Goal: Task Accomplishment & Management: Manage account settings

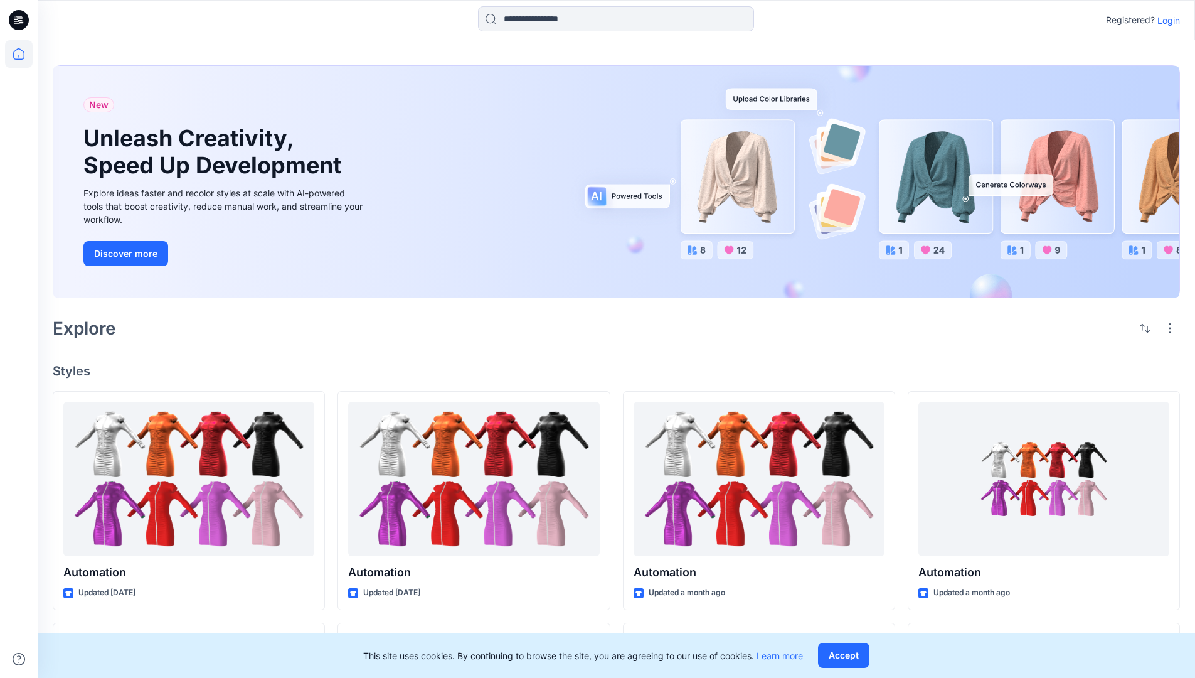
click at [1166, 20] on p "Login" at bounding box center [1169, 20] width 23 height 13
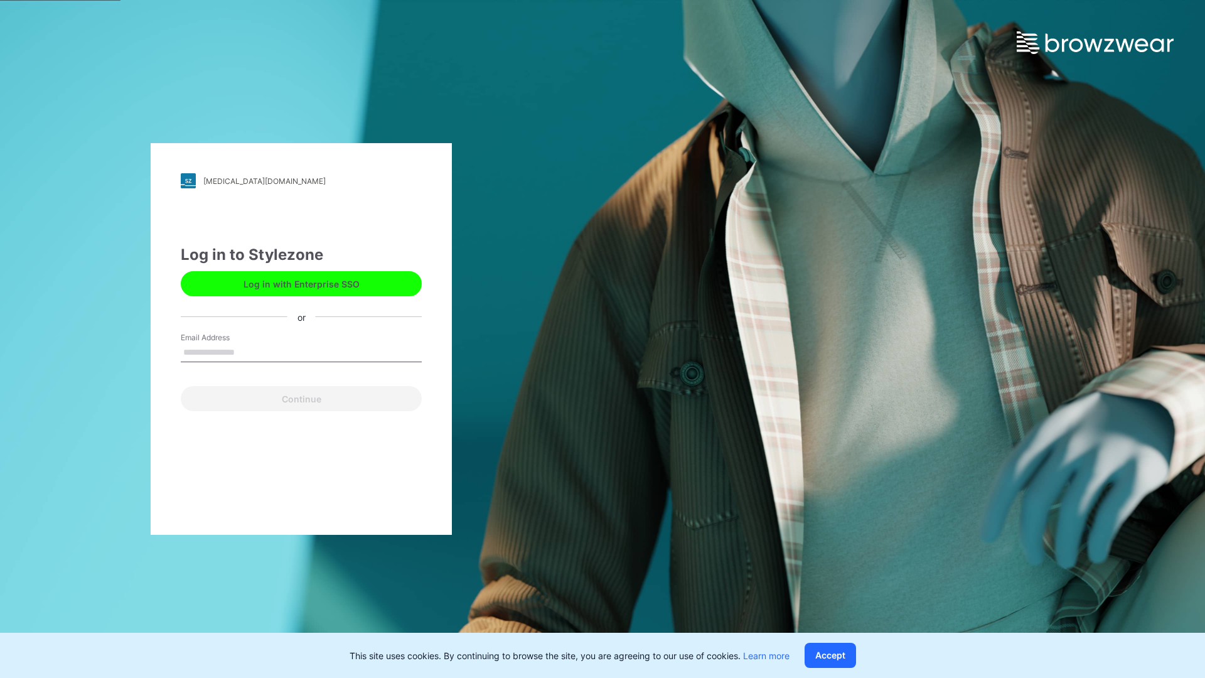
click at [248, 351] on input "Email Address" at bounding box center [301, 352] width 241 height 19
type input "**********"
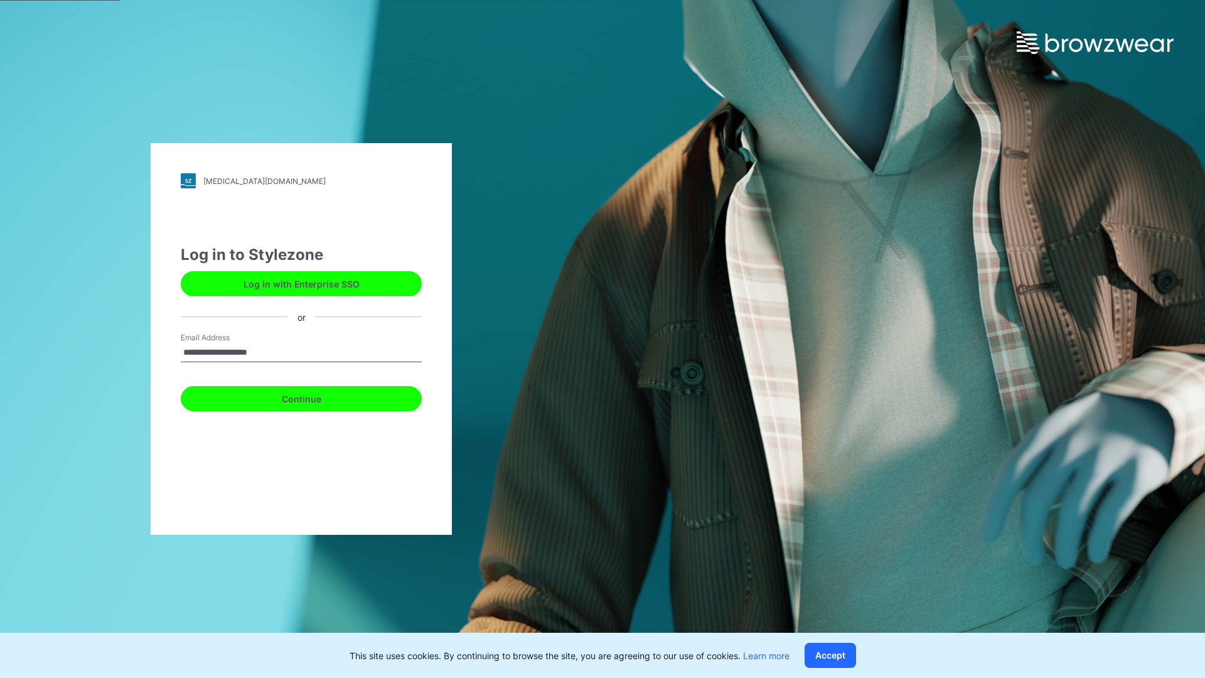
click at [315, 397] on button "Continue" at bounding box center [301, 398] width 241 height 25
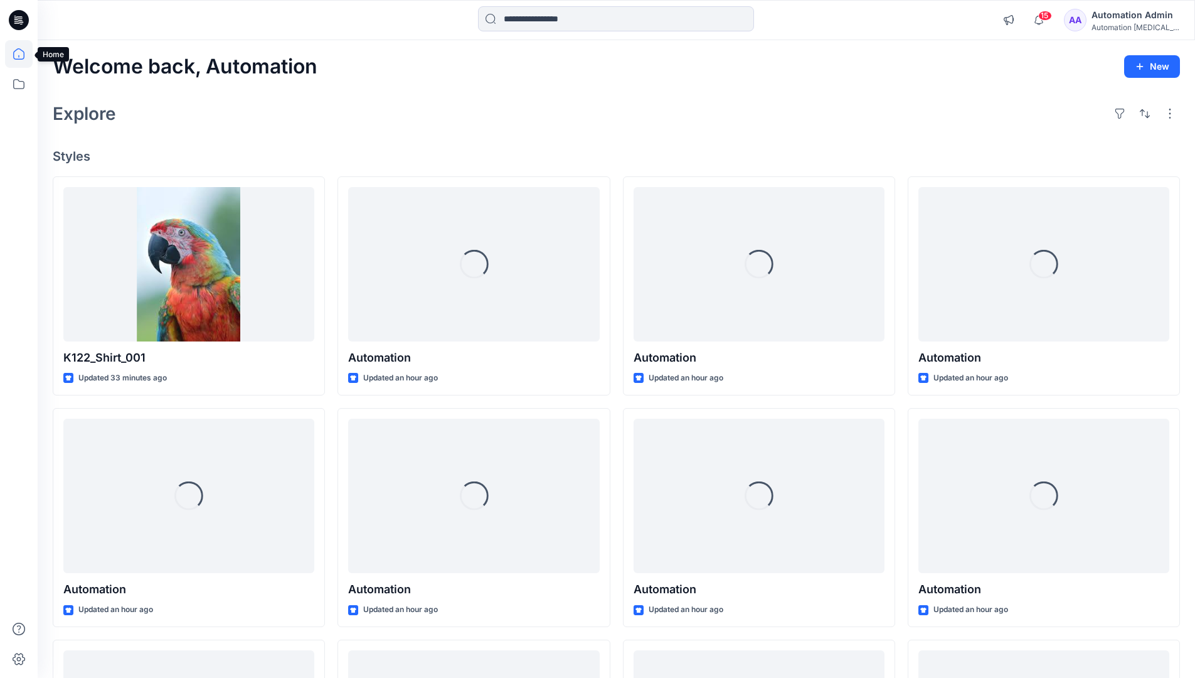
click at [24, 54] on icon at bounding box center [18, 53] width 11 height 11
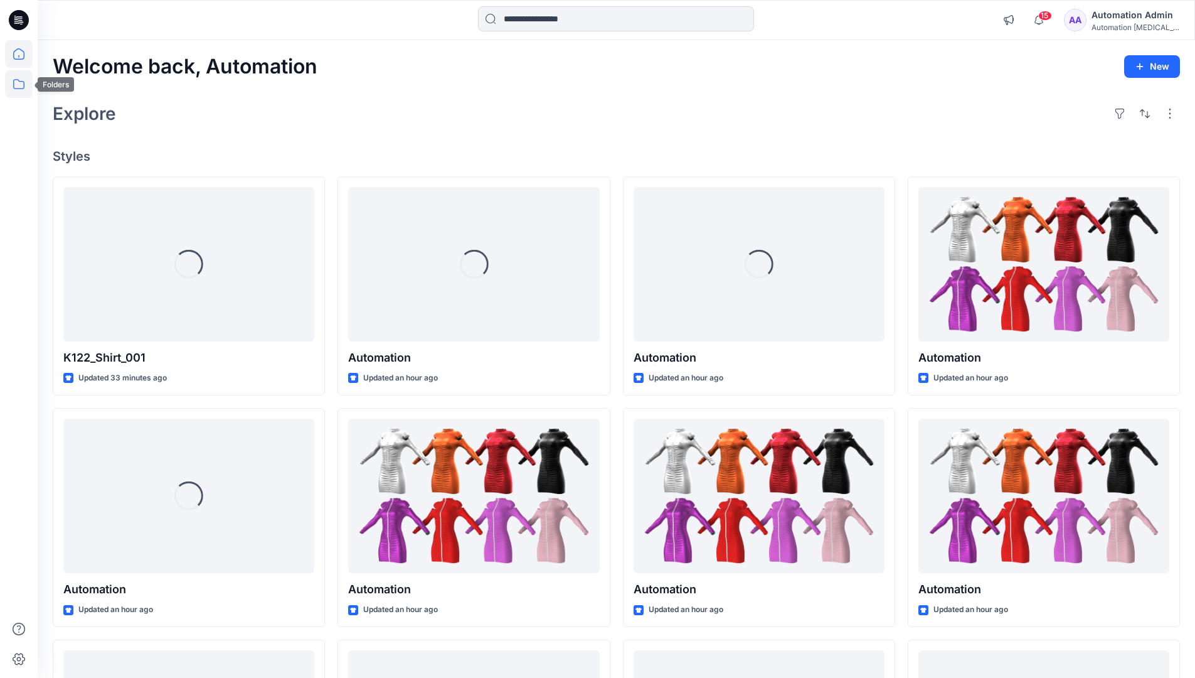
click at [15, 86] on icon at bounding box center [19, 84] width 28 height 28
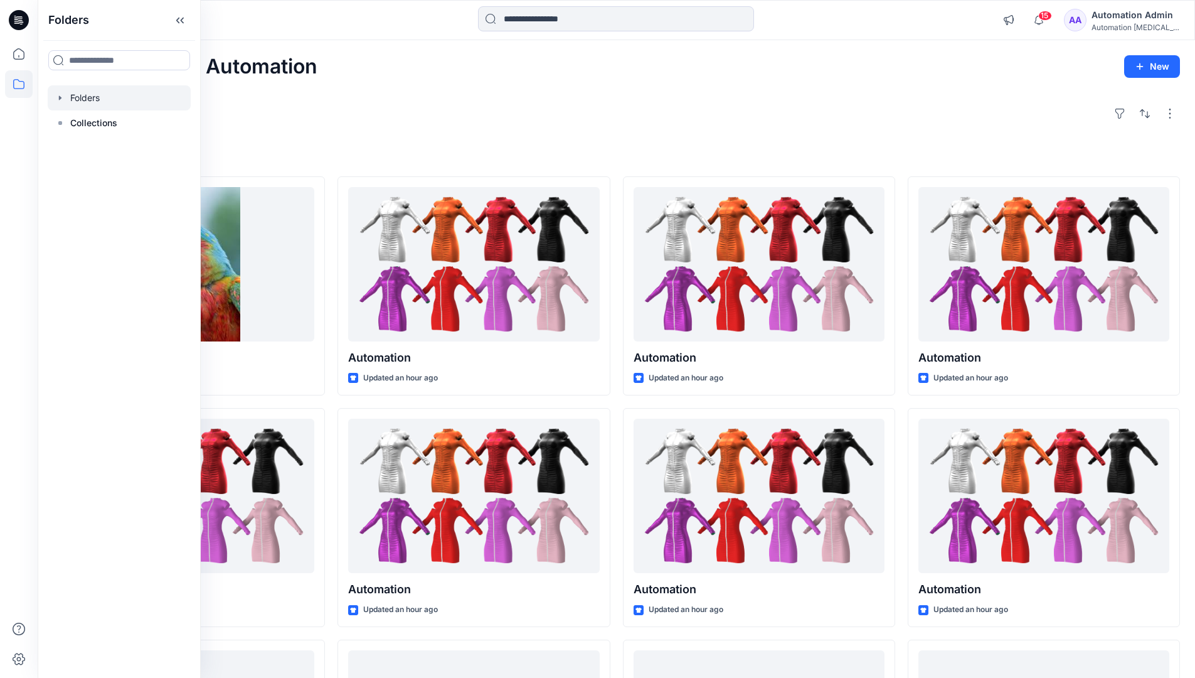
click at [82, 95] on div at bounding box center [119, 97] width 143 height 25
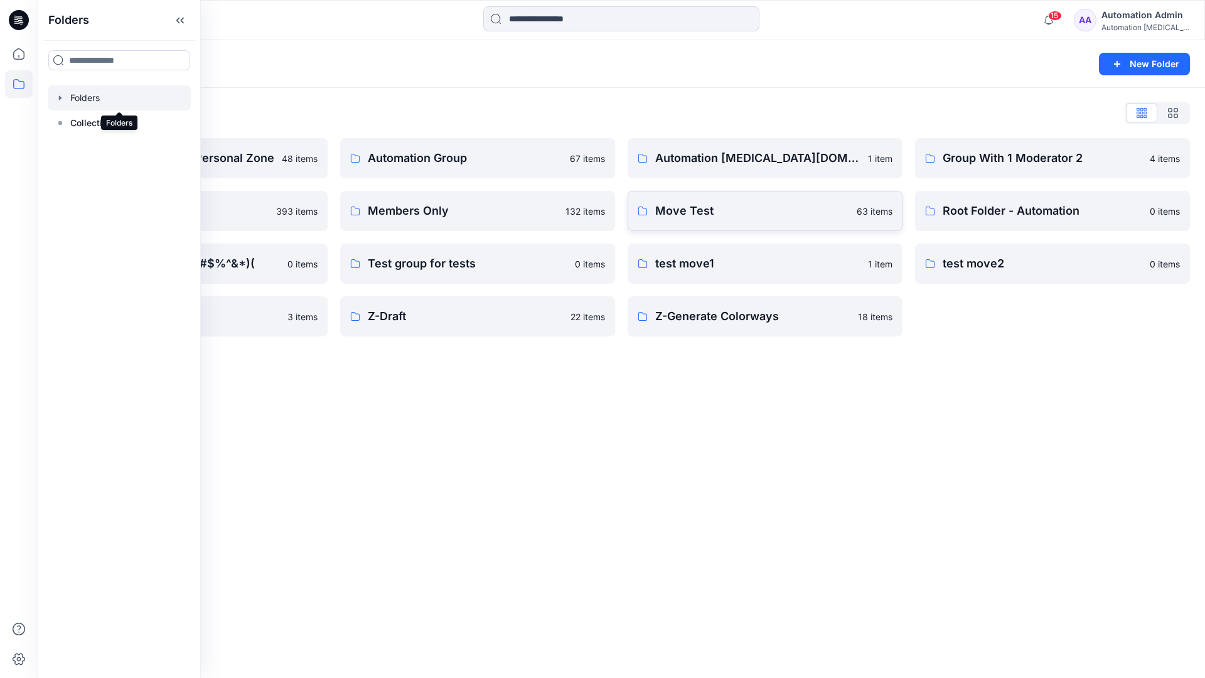
click at [717, 213] on p "Move Test" at bounding box center [752, 211] width 194 height 18
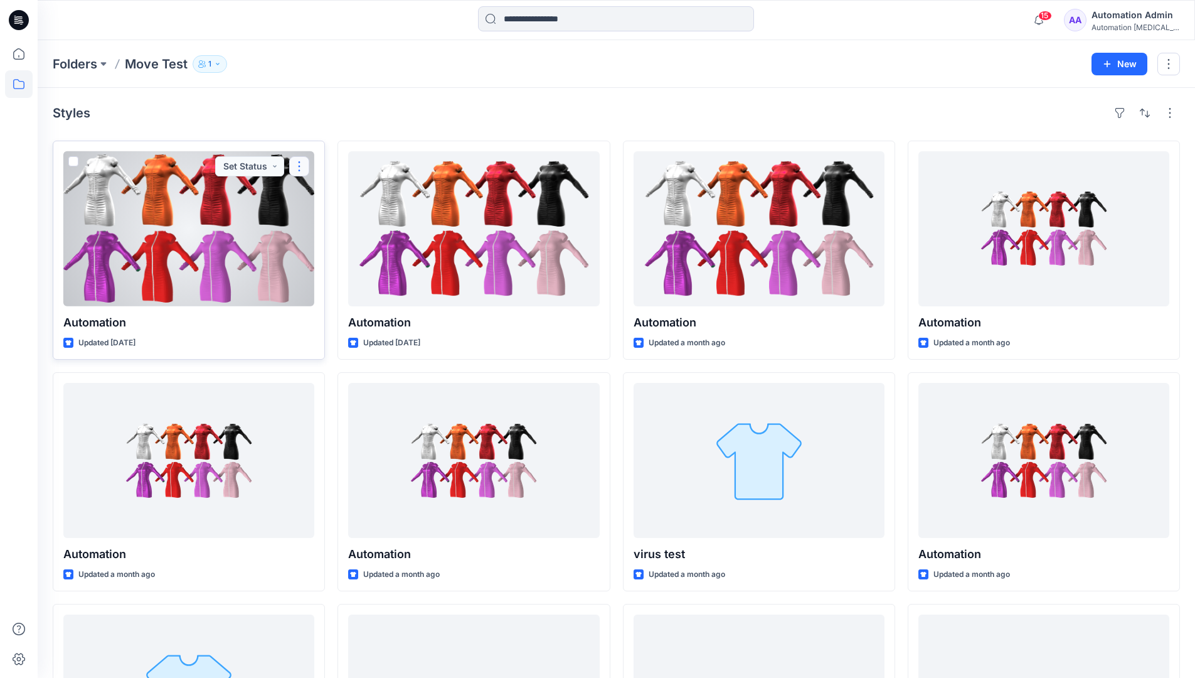
click at [299, 166] on button "button" at bounding box center [299, 166] width 20 height 20
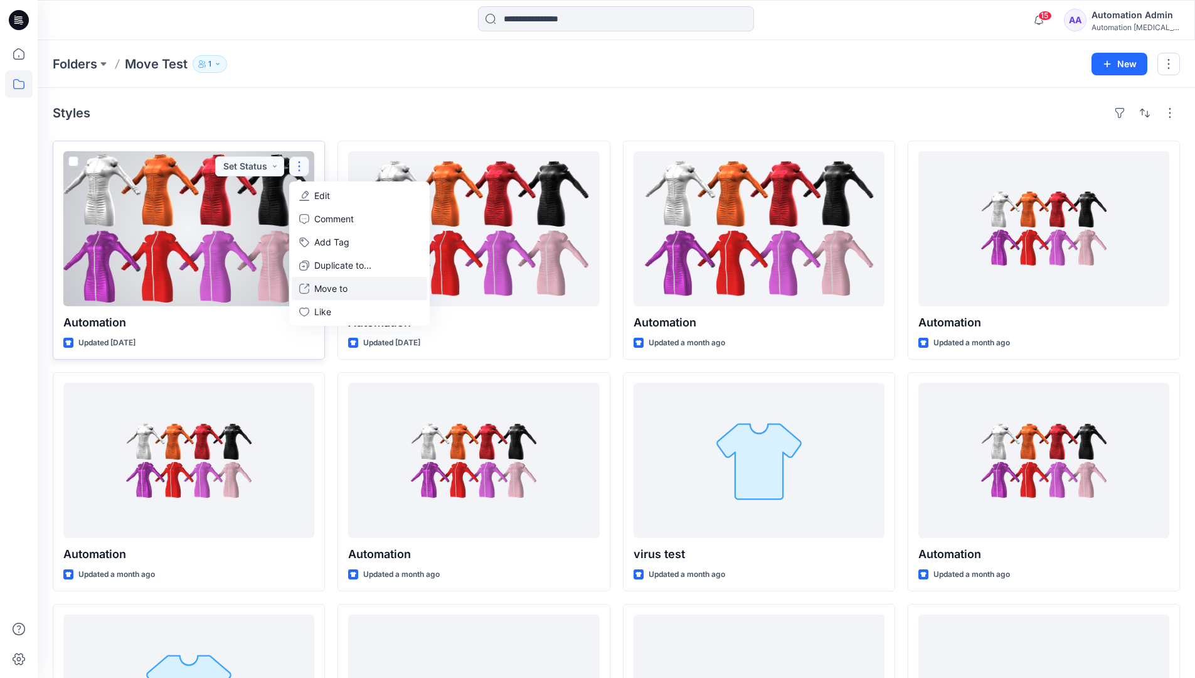
click at [345, 284] on p "Move to" at bounding box center [330, 288] width 33 height 13
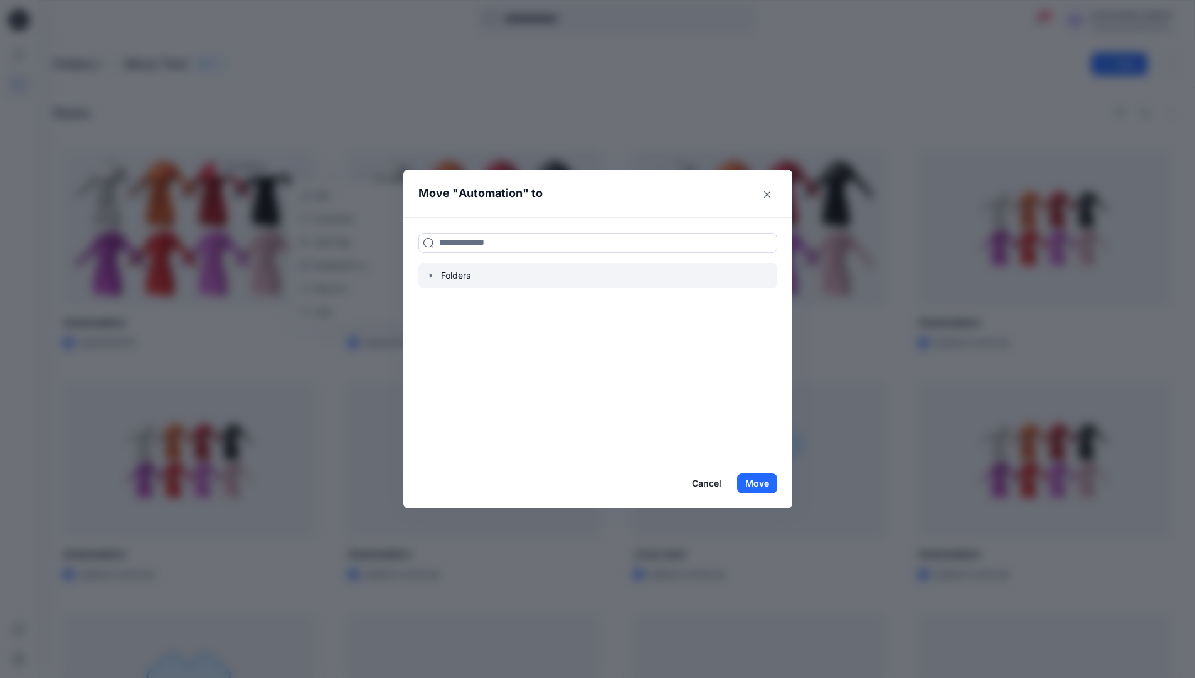
click at [434, 273] on icon "button" at bounding box center [431, 275] width 10 height 10
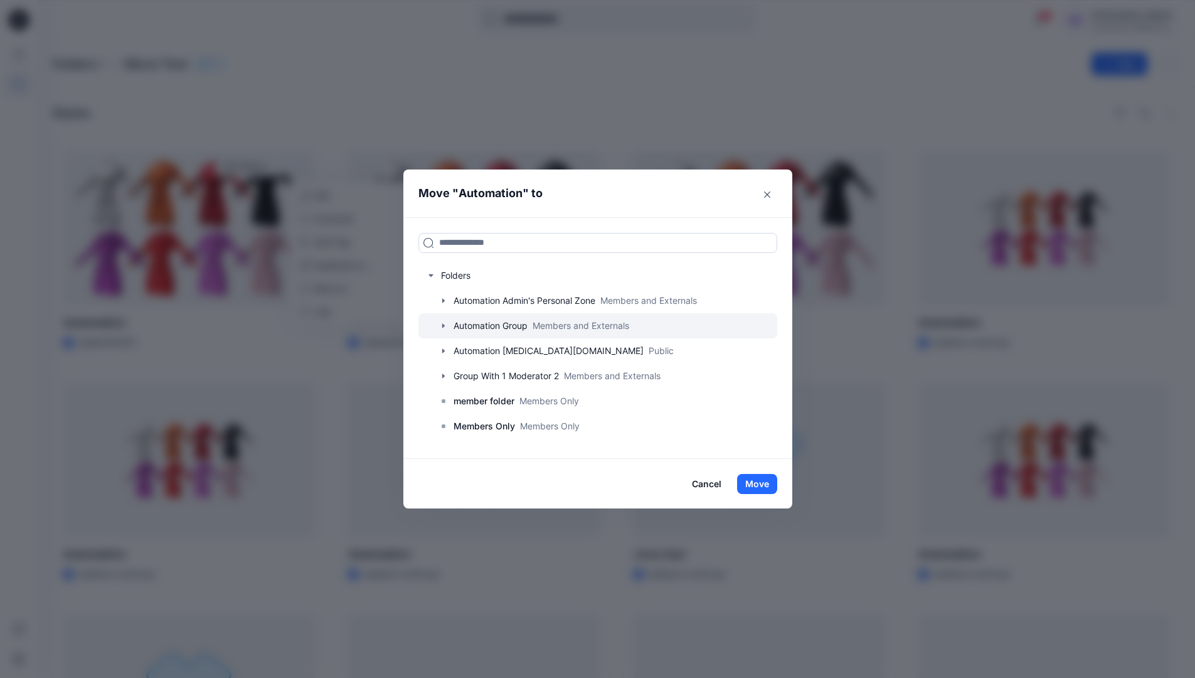
click at [482, 324] on div at bounding box center [598, 325] width 359 height 25
click at [764, 481] on button "Move" at bounding box center [757, 484] width 40 height 20
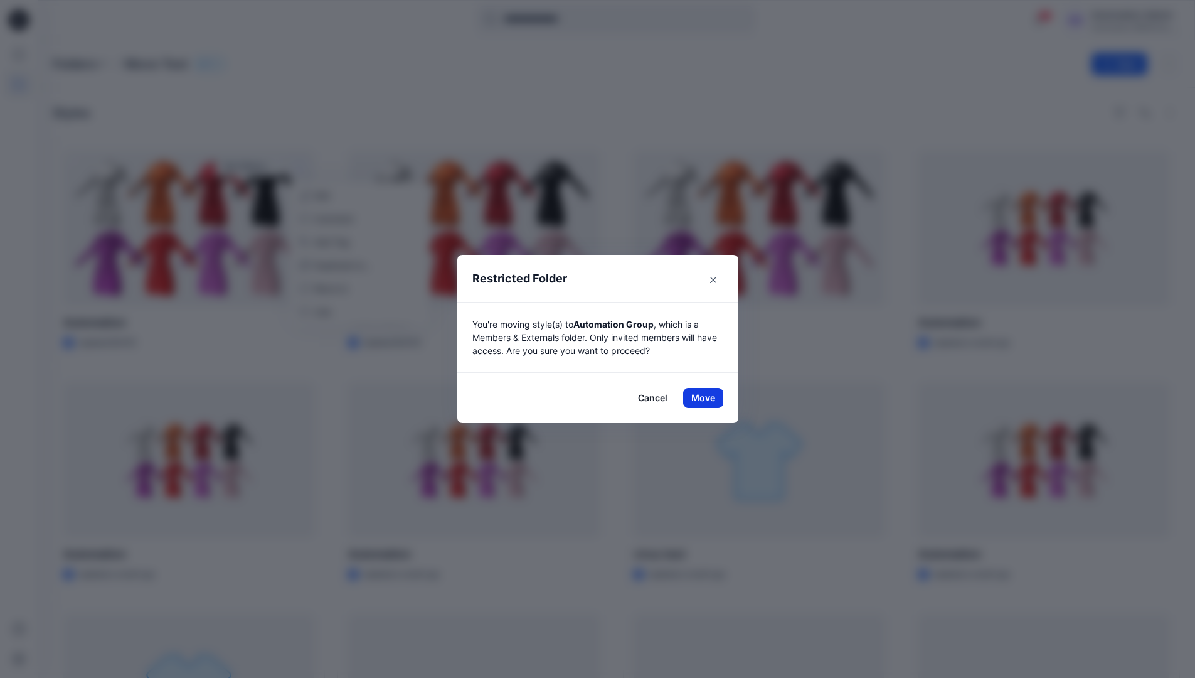
click at [708, 398] on button "Move" at bounding box center [703, 398] width 40 height 20
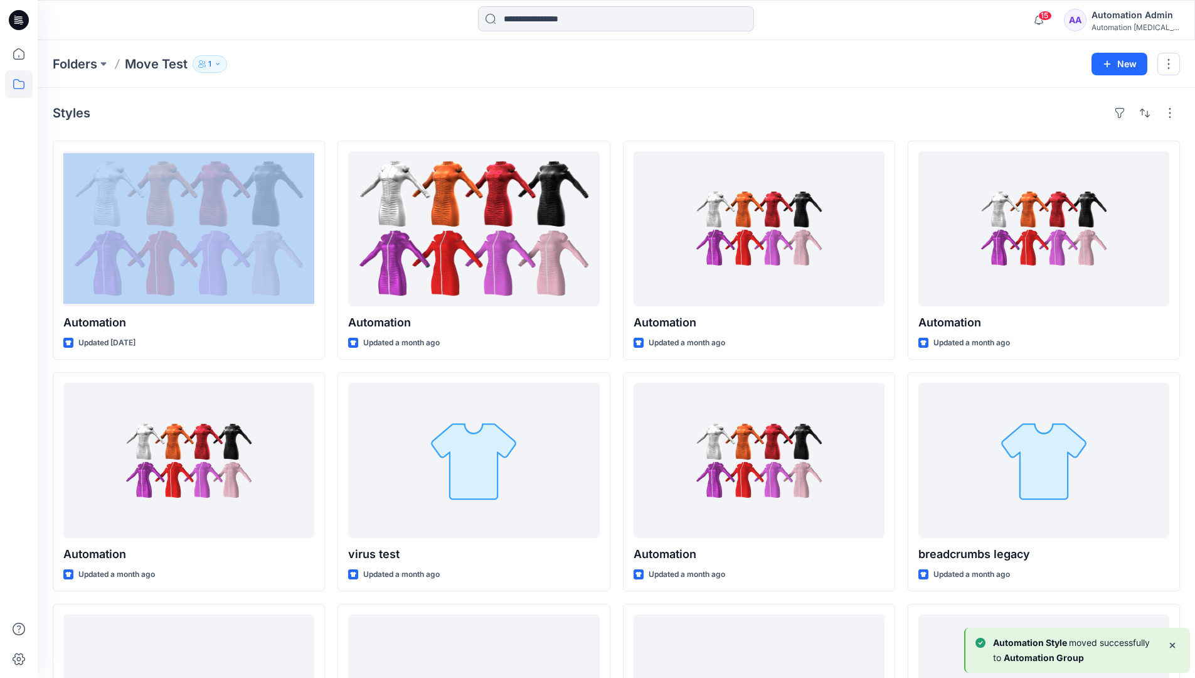
drag, startPoint x: 708, startPoint y: 398, endPoint x: 675, endPoint y: 116, distance: 283.7
click at [675, 116] on div "Styles" at bounding box center [617, 113] width 1128 height 20
click at [72, 117] on h4 "Styles" at bounding box center [72, 112] width 38 height 15
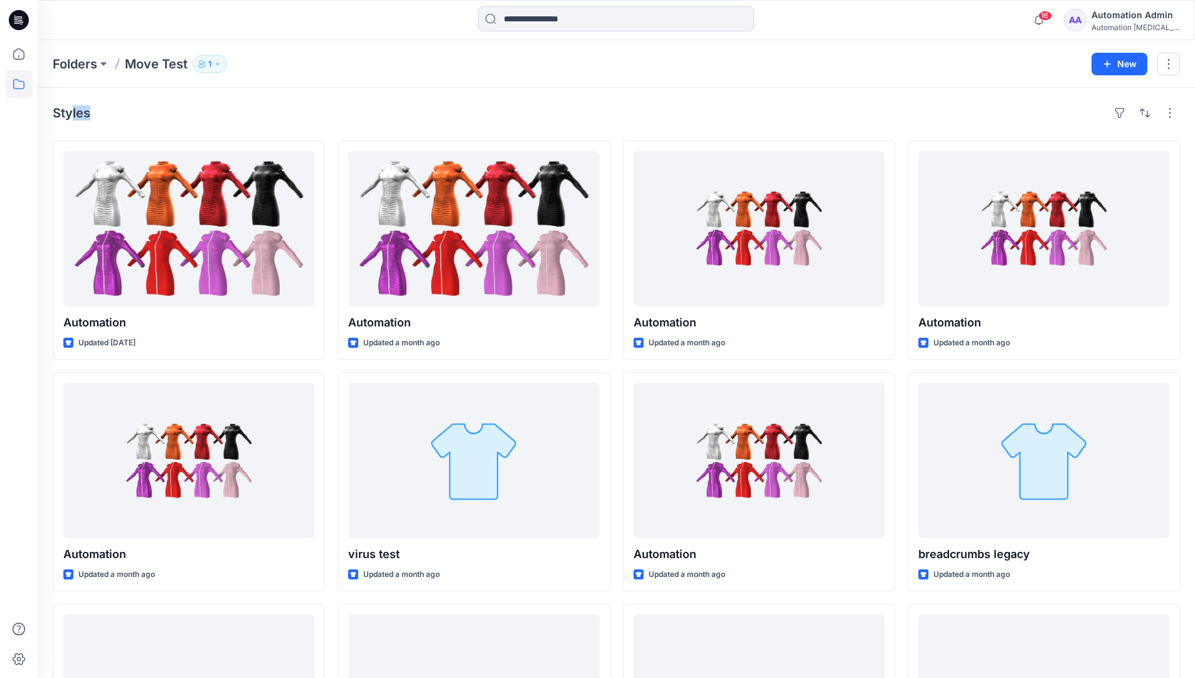
drag, startPoint x: 72, startPoint y: 117, endPoint x: 199, endPoint y: 127, distance: 127.8
click at [199, 127] on div "Styles Automation Updated [DATE] Automation Updated a month ago Automation Upda…" at bounding box center [617, 486] width 1158 height 796
click at [20, 85] on icon at bounding box center [19, 84] width 28 height 28
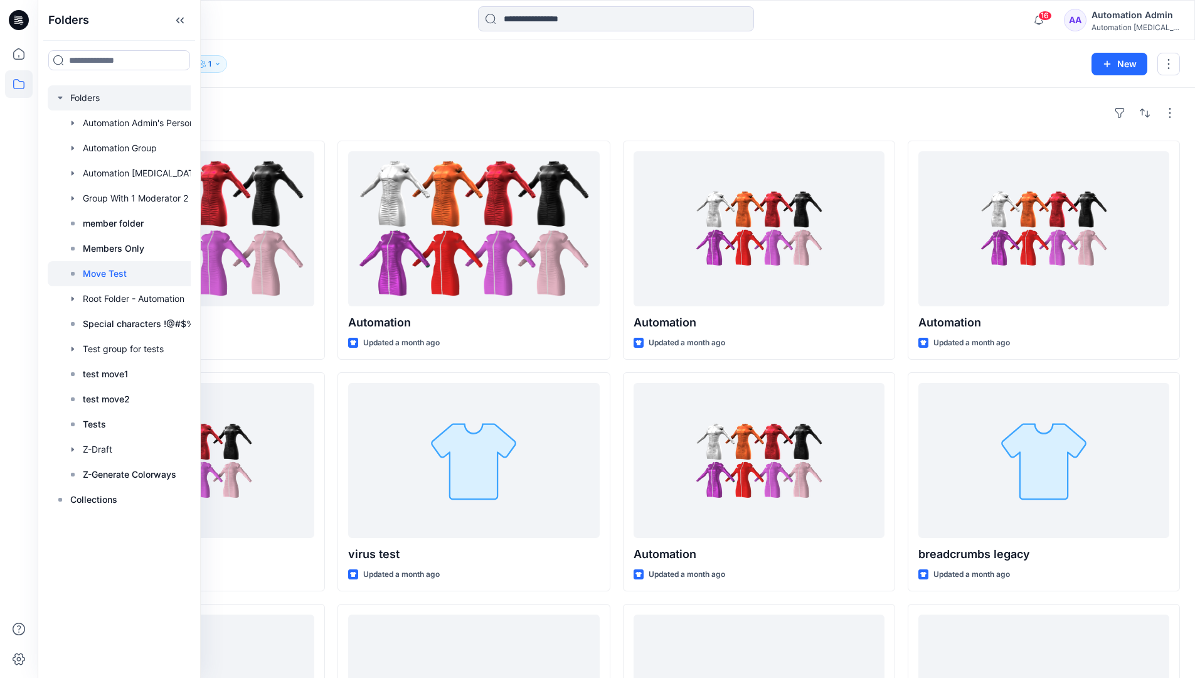
click at [88, 100] on div at bounding box center [136, 97] width 176 height 25
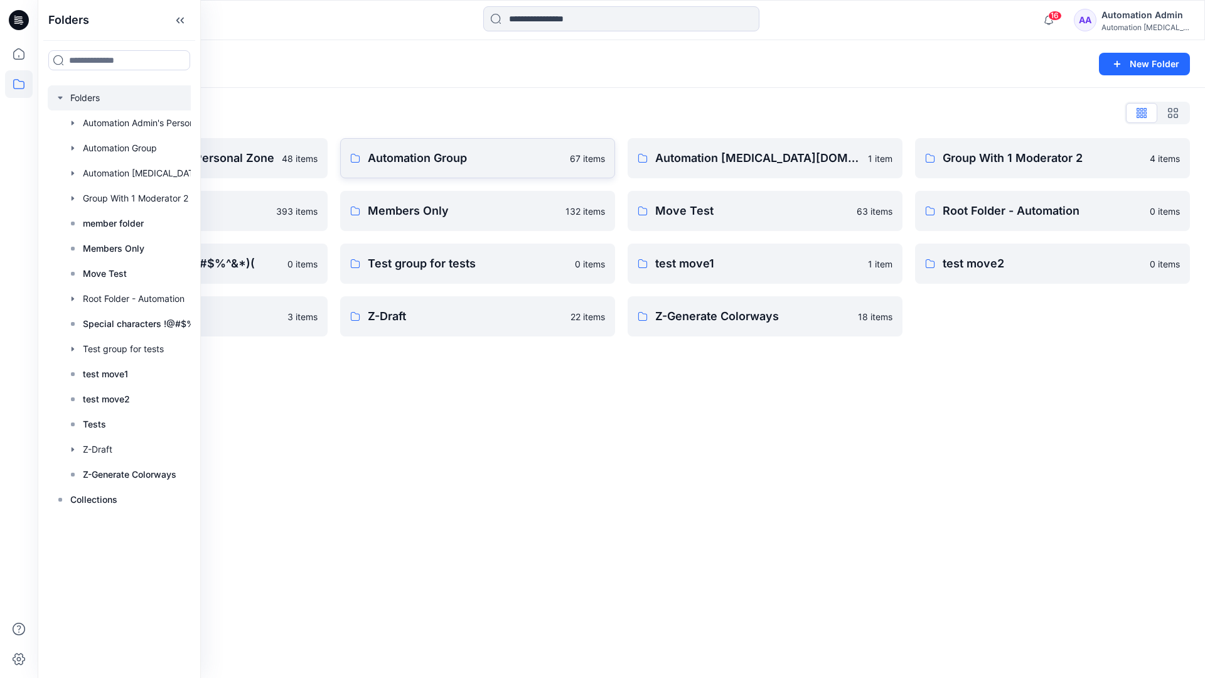
click at [461, 166] on p "Automation Group" at bounding box center [465, 158] width 195 height 18
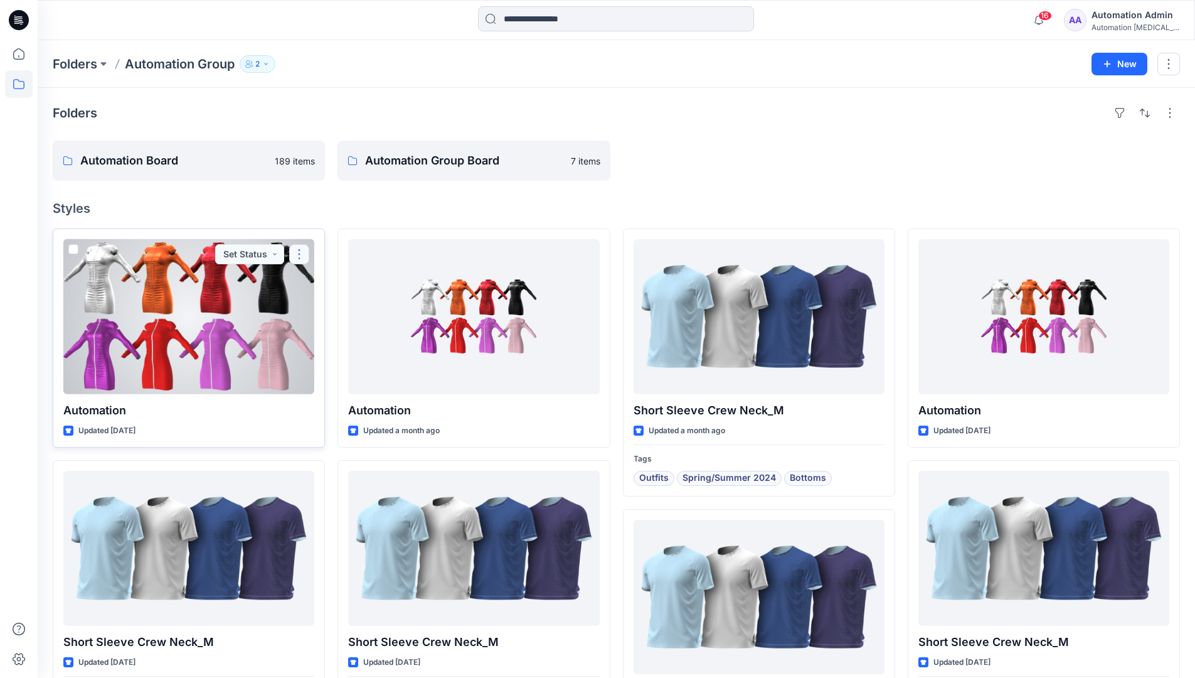
click at [299, 260] on button "button" at bounding box center [299, 254] width 20 height 20
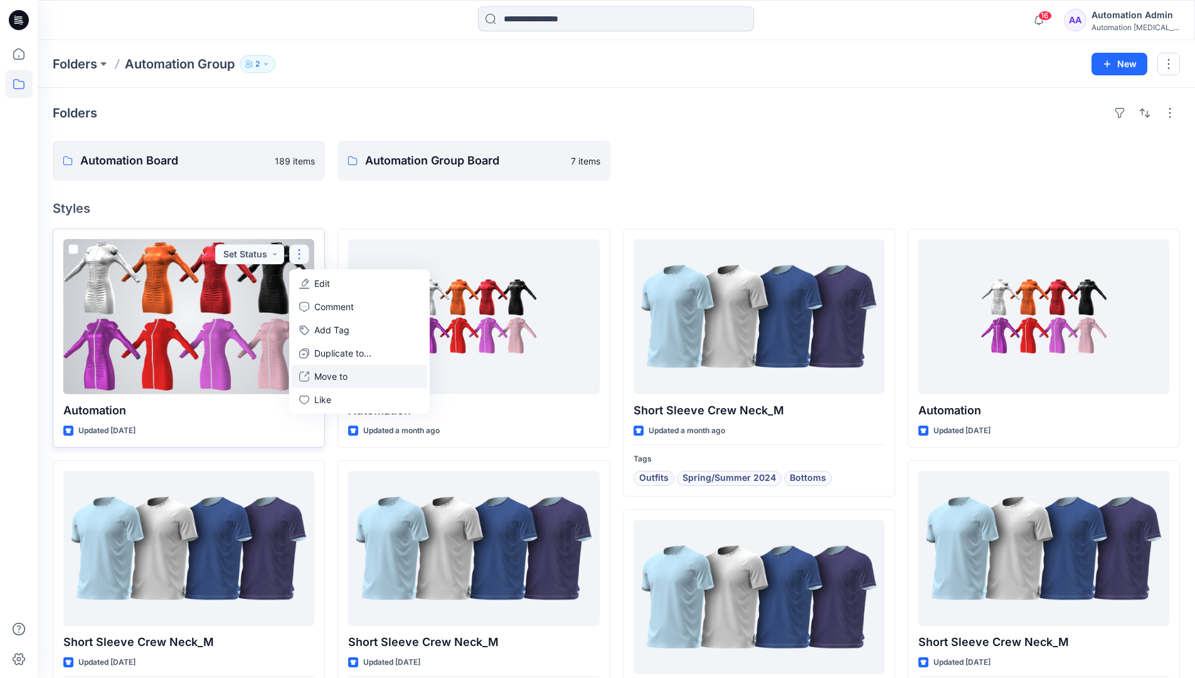
click at [343, 372] on p "Move to" at bounding box center [330, 376] width 33 height 13
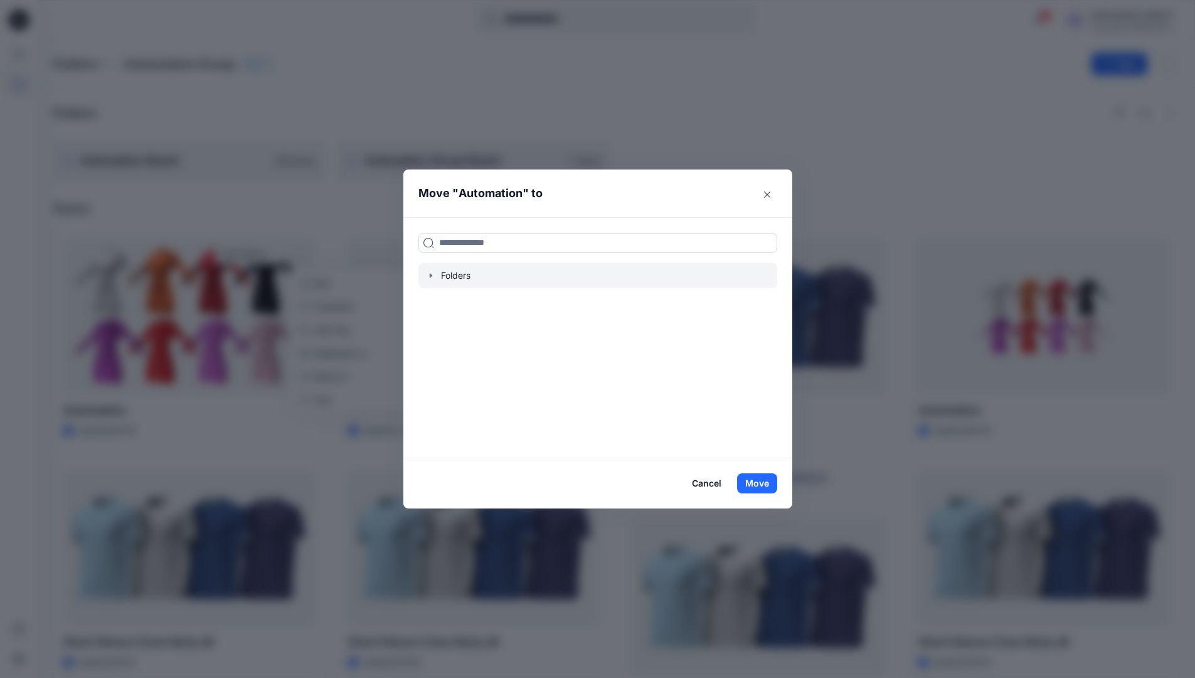
click at [436, 274] on icon "button" at bounding box center [431, 275] width 10 height 10
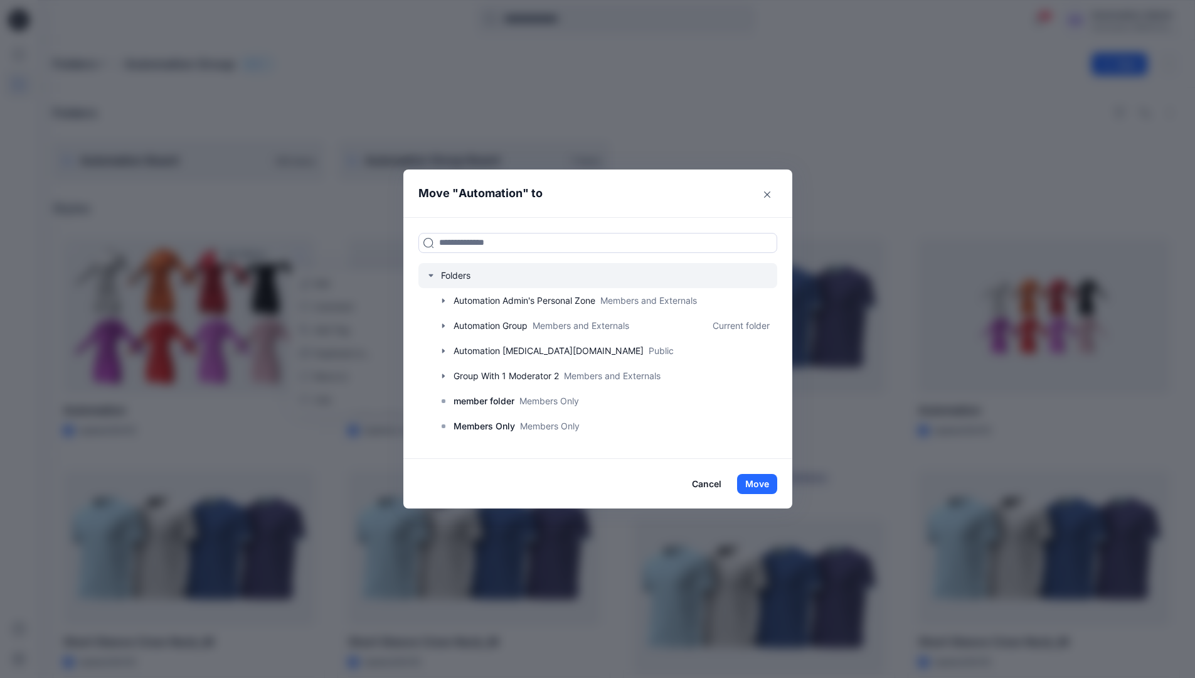
scroll to position [99, 0]
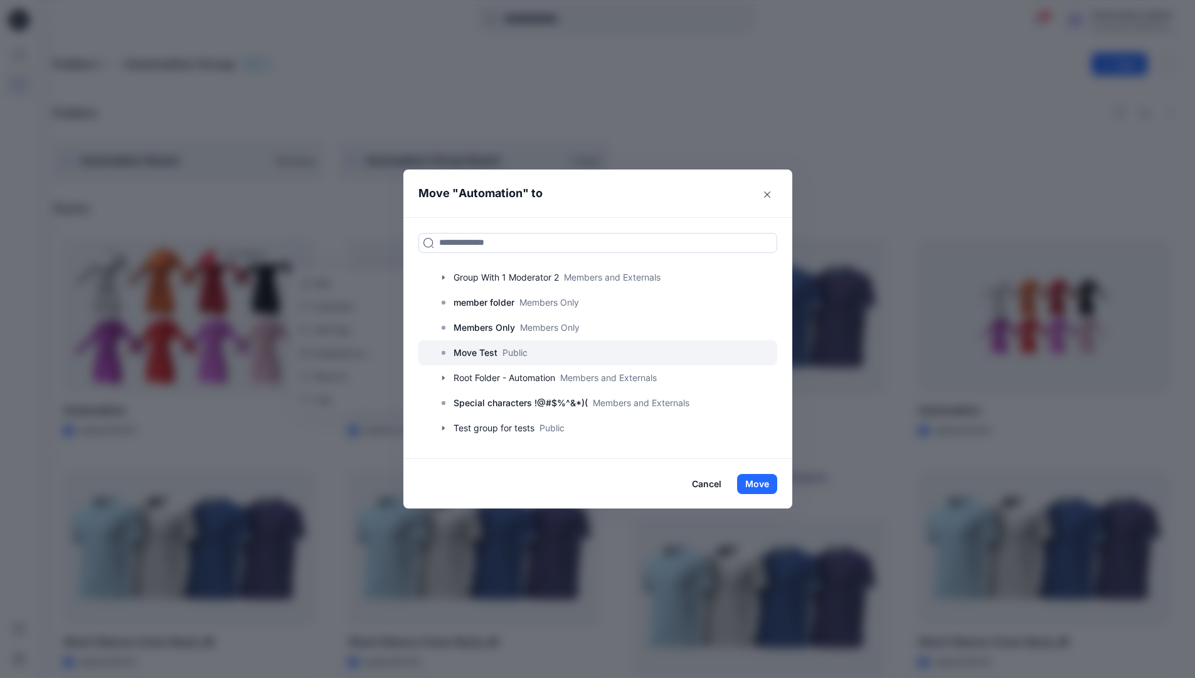
click at [479, 348] on p "Move Test" at bounding box center [476, 352] width 44 height 15
click at [755, 477] on button "Move" at bounding box center [757, 484] width 40 height 20
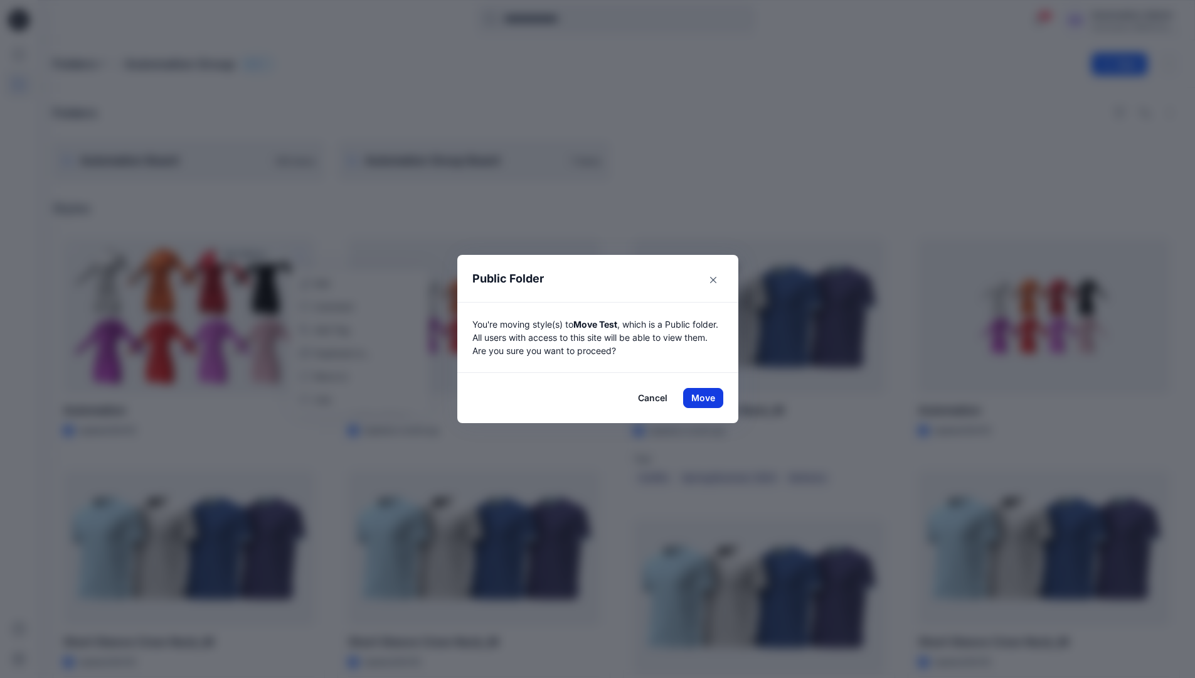
click at [708, 398] on button "Move" at bounding box center [703, 398] width 40 height 20
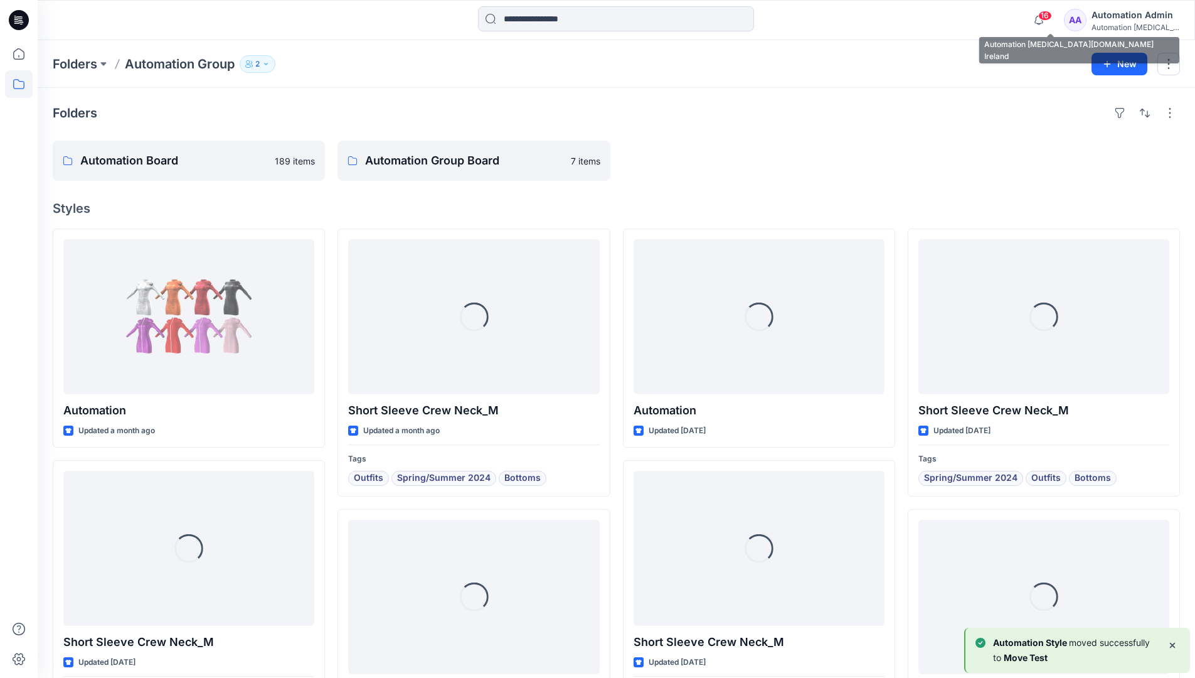
click at [1114, 26] on div "Automation [MEDICAL_DATA]..." at bounding box center [1136, 27] width 88 height 9
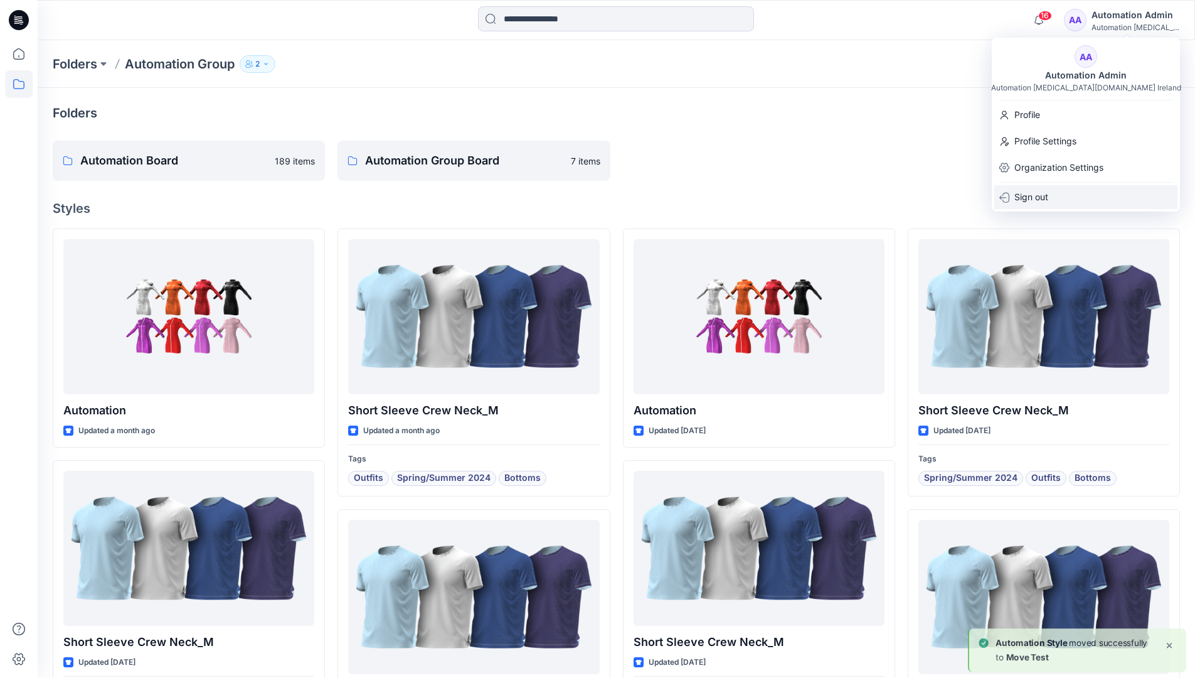
click at [1032, 188] on p "Sign out" at bounding box center [1032, 197] width 34 height 24
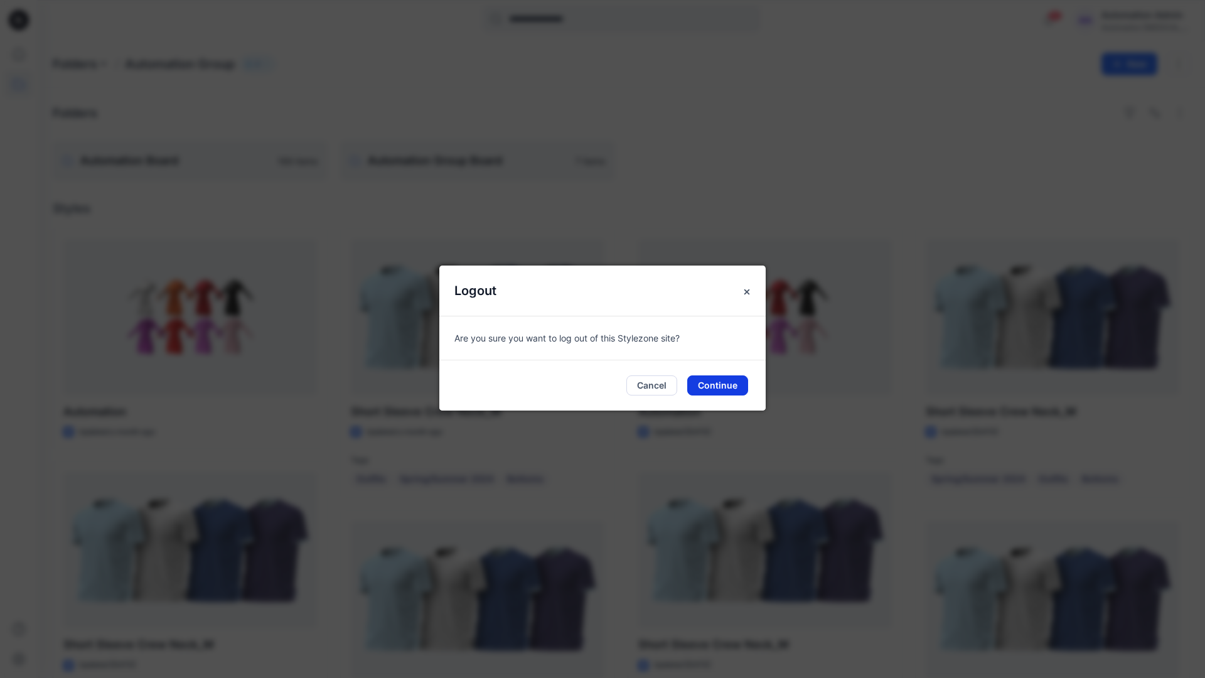
click at [729, 390] on button "Continue" at bounding box center [717, 385] width 61 height 20
